Goal: Transaction & Acquisition: Purchase product/service

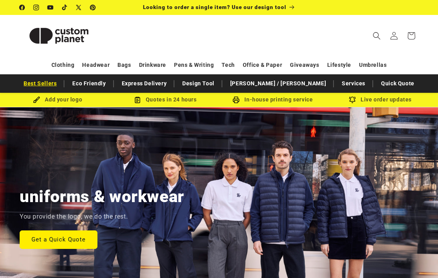
click at [60, 86] on link "Best Sellers" at bounding box center [40, 84] width 41 height 14
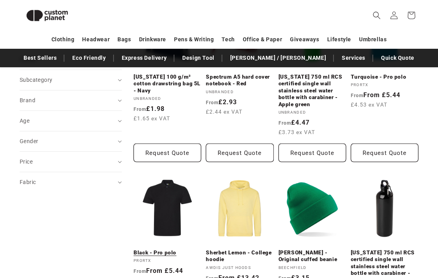
scroll to position [27, 0]
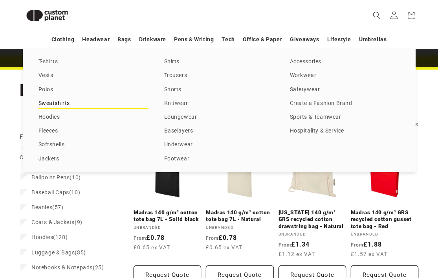
click at [47, 102] on link "Sweatshirts" at bounding box center [93, 103] width 110 height 11
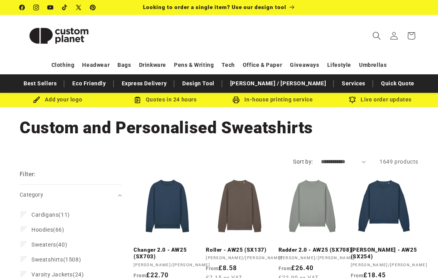
click at [378, 38] on icon "Search" at bounding box center [376, 35] width 8 height 8
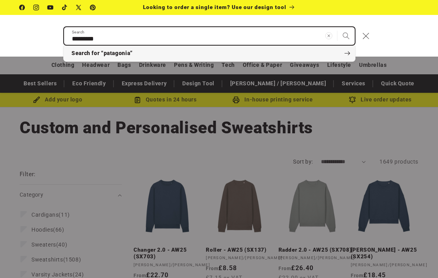
type input "*********"
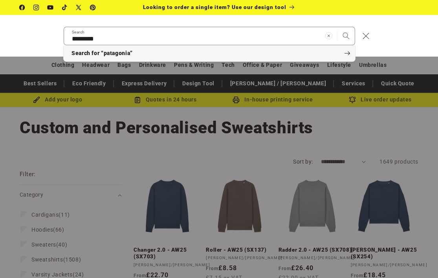
click at [81, 57] on button "Search for “patagonia”" at bounding box center [209, 54] width 291 height 16
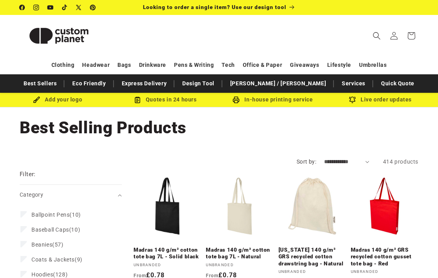
scroll to position [27, 0]
